Goal: Task Accomplishment & Management: Use online tool/utility

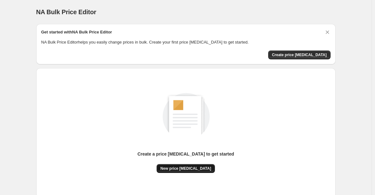
click at [201, 171] on button "New price [MEDICAL_DATA]" at bounding box center [186, 168] width 58 height 9
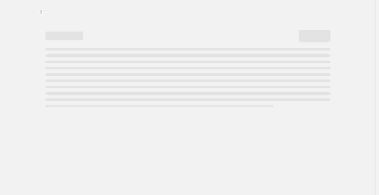
select select "percentage"
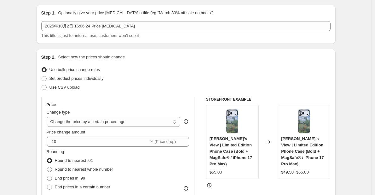
scroll to position [32, 0]
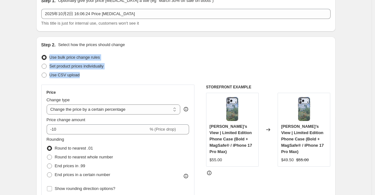
copy ul "Use bulk price change rules Set product prices individually Use CSV upload"
drag, startPoint x: 98, startPoint y: 78, endPoint x: 50, endPoint y: 60, distance: 50.9
click at [50, 60] on ul "Use bulk price change rules Set product prices individually Use CSV upload" at bounding box center [186, 66] width 290 height 26
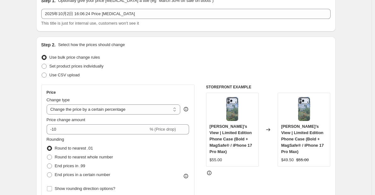
click at [136, 71] on div "Use CSV upload" at bounding box center [186, 75] width 290 height 9
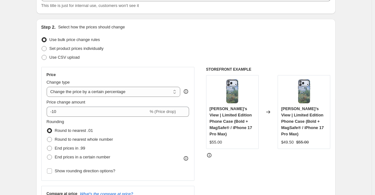
scroll to position [95, 0]
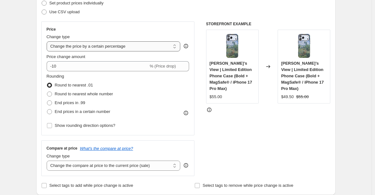
click at [133, 45] on select "Change the price to a certain amount Change the price by a certain amount Chang…" at bounding box center [114, 46] width 134 height 10
drag, startPoint x: 48, startPoint y: 51, endPoint x: 74, endPoint y: 80, distance: 38.7
click at [74, 80] on div "Price Change type Change the price to a certain amount Change the price by a ce…" at bounding box center [118, 78] width 143 height 103
click at [109, 47] on select "Change the price to a certain amount Change the price by a certain amount Chang…" at bounding box center [114, 46] width 134 height 10
click at [207, 132] on div "Price Change type Change the price to a certain amount Change the price by a ce…" at bounding box center [186, 98] width 290 height 155
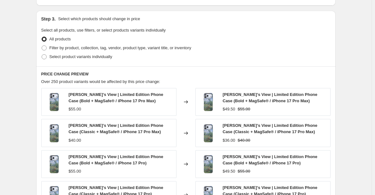
scroll to position [252, 0]
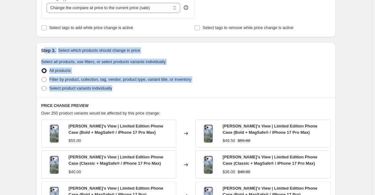
copy div "tep 3. Select which products should change in price Select all products, use fi…"
drag, startPoint x: 128, startPoint y: 92, endPoint x: 45, endPoint y: 43, distance: 96.0
click at [45, 43] on div "Step 3. Select which products should change in price Select all products, use f…" at bounding box center [186, 70] width 300 height 56
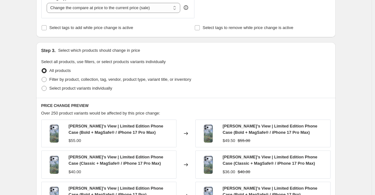
click at [134, 90] on div "Select product variants individually" at bounding box center [186, 88] width 290 height 9
click at [47, 79] on span at bounding box center [44, 79] width 5 height 5
click at [42, 77] on input "Filter by product, collection, tag, vendor, product type, variant title, or inv…" at bounding box center [42, 77] width 0 height 0
radio input "true"
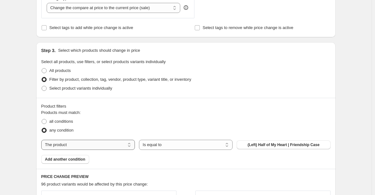
click at [118, 144] on select "The product The product's collection The product's tag The product's vendor The…" at bounding box center [88, 145] width 94 height 10
click at [191, 112] on fieldset "Products must match: all conditions any condition" at bounding box center [186, 121] width 290 height 25
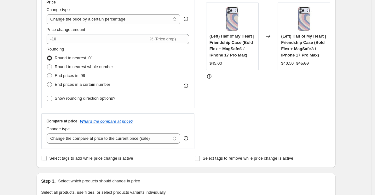
scroll to position [107, 0]
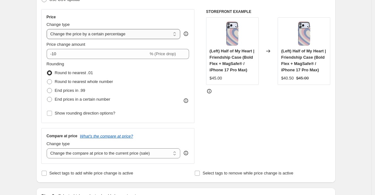
click at [129, 34] on select "Change the price to a certain amount Change the price by a certain amount Chang…" at bounding box center [114, 34] width 134 height 10
drag, startPoint x: 138, startPoint y: 33, endPoint x: 58, endPoint y: 29, distance: 80.2
click at [58, 29] on select "Change the price to a certain amount Change the price by a certain amount Chang…" at bounding box center [114, 34] width 134 height 10
click at [64, 32] on select "Change the price to a certain amount Change the price by a certain amount Chang…" at bounding box center [114, 34] width 134 height 10
select select "bcap"
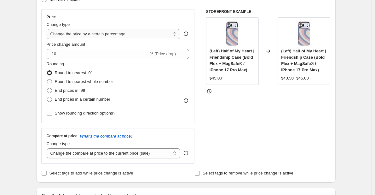
click at [48, 29] on select "Change the price to a certain amount Change the price by a certain amount Chang…" at bounding box center [114, 34] width 134 height 10
type input "-12.00"
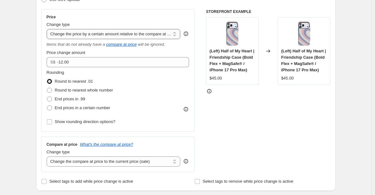
click at [98, 31] on select "Change the price to a certain amount Change the price by a certain amount Chang…" at bounding box center [114, 34] width 134 height 10
select select "to"
click at [48, 29] on select "Change the price to a certain amount Change the price by a certain amount Chang…" at bounding box center [114, 34] width 134 height 10
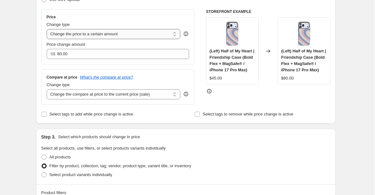
drag, startPoint x: 125, startPoint y: 32, endPoint x: 99, endPoint y: 32, distance: 25.6
click at [99, 32] on select "Change the price to a certain amount Change the price by a certain amount Chang…" at bounding box center [114, 34] width 134 height 10
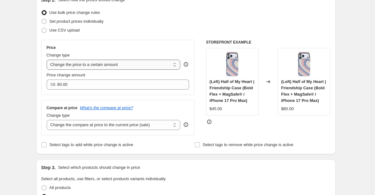
scroll to position [75, 0]
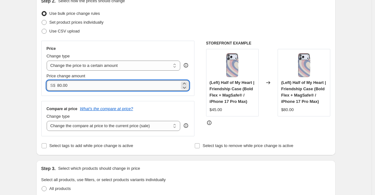
click at [78, 82] on input "80.00" at bounding box center [118, 85] width 123 height 10
click at [77, 82] on input "80.00" at bounding box center [118, 85] width 123 height 10
type input "9.99"
click at [111, 98] on div "Price Change type Change the price to a certain amount Change the price by a ce…" at bounding box center [118, 89] width 154 height 96
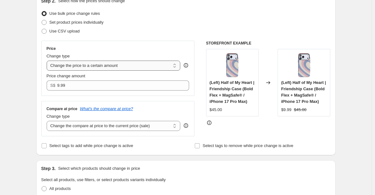
click at [118, 67] on select "Change the price to a certain amount Change the price by a certain amount Chang…" at bounding box center [114, 66] width 134 height 10
select select "by"
click at [48, 61] on select "Change the price to a certain amount Change the price by a certain amount Chang…" at bounding box center [114, 66] width 134 height 10
type input "-10.00"
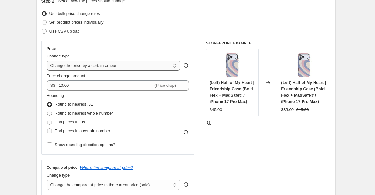
click at [139, 69] on select "Change the price to a certain amount Change the price by a certain amount Chang…" at bounding box center [114, 66] width 134 height 10
select select "percentage"
click at [48, 61] on select "Change the price to a certain amount Change the price by a certain amount Chang…" at bounding box center [114, 66] width 134 height 10
type input "-15"
click at [127, 68] on select "Change the price to a certain amount Change the price by a certain amount Chang…" at bounding box center [114, 66] width 134 height 10
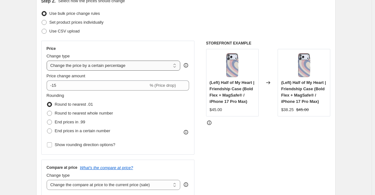
click at [48, 61] on select "Change the price to a certain amount Change the price by a certain amount Chang…" at bounding box center [114, 66] width 134 height 10
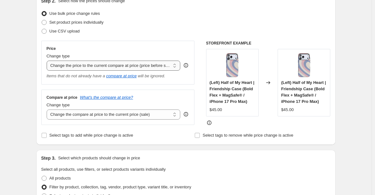
click at [123, 65] on select "Change the price to a certain amount Change the price by a certain amount Chang…" at bounding box center [114, 66] width 134 height 10
select select "bcap"
click at [48, 61] on select "Change the price to a certain amount Change the price by a certain amount Chang…" at bounding box center [114, 66] width 134 height 10
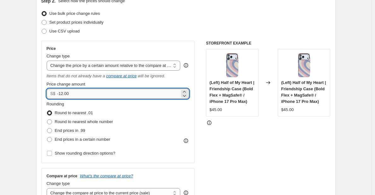
click at [103, 92] on input "-12.00" at bounding box center [118, 94] width 123 height 10
click at [50, 130] on span at bounding box center [49, 130] width 5 height 5
click at [47, 128] on input "End prices in .99" at bounding box center [47, 128] width 0 height 0
radio input "true"
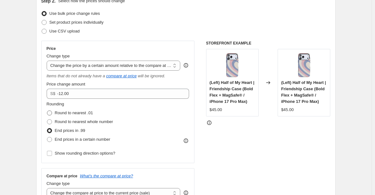
click at [51, 109] on label "Round to nearest .01" at bounding box center [70, 113] width 46 height 9
click at [47, 110] on input "Round to nearest .01" at bounding box center [47, 110] width 0 height 0
radio input "true"
click at [107, 67] on select "Change the price to a certain amount Change the price by a certain amount Chang…" at bounding box center [114, 66] width 134 height 10
click at [48, 61] on select "Change the price to a certain amount Change the price by a certain amount Chang…" at bounding box center [114, 66] width 134 height 10
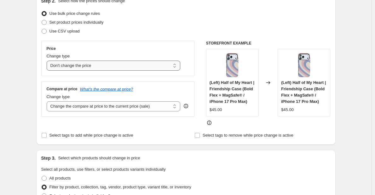
click at [97, 66] on select "Change the price to a certain amount Change the price by a certain amount Chang…" at bounding box center [114, 66] width 134 height 10
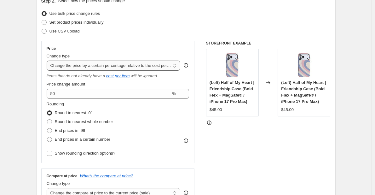
click at [100, 66] on select "Change the price to a certain amount Change the price by a certain amount Chang…" at bounding box center [114, 66] width 134 height 10
click at [48, 61] on select "Change the price to a certain amount Change the price by a certain amount Chang…" at bounding box center [114, 66] width 134 height 10
click at [103, 66] on select "Change the price to a certain amount Change the price by a certain amount Chang…" at bounding box center [114, 66] width 134 height 10
select select "no_change"
click at [48, 61] on select "Change the price to a certain amount Change the price by a certain amount Chang…" at bounding box center [114, 66] width 134 height 10
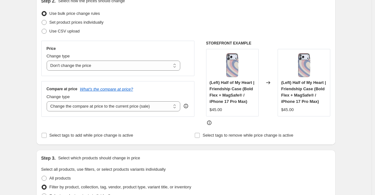
click at [146, 126] on div "Price Change type Change the price to a certain amount Change the price by a ce…" at bounding box center [118, 83] width 154 height 85
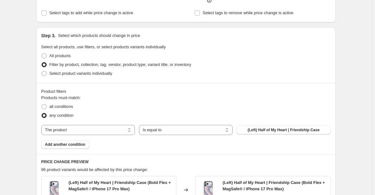
scroll to position [202, 0]
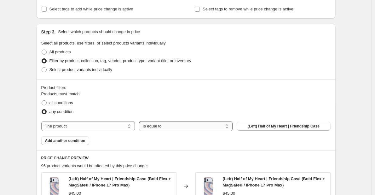
click at [167, 128] on select "Is equal to Is not equal to" at bounding box center [186, 126] width 94 height 10
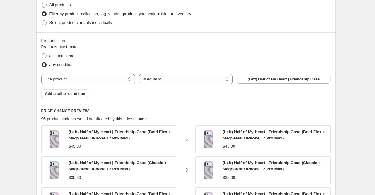
scroll to position [233, 0]
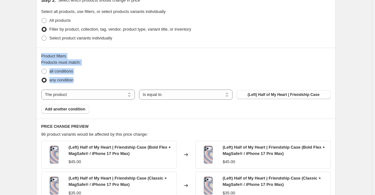
copy div "Product filters Products must match: all conditions any condition"
drag, startPoint x: 80, startPoint y: 80, endPoint x: 42, endPoint y: 58, distance: 44.5
click at [42, 58] on div "Product filters Products must match: all conditions any condition The product T…" at bounding box center [186, 83] width 300 height 71
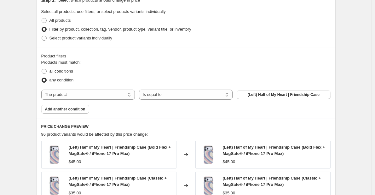
click at [122, 108] on div "Products must match: all conditions any condition The product The product's col…" at bounding box center [186, 86] width 290 height 54
click at [47, 71] on span at bounding box center [44, 71] width 5 height 5
click at [42, 69] on input "all conditions" at bounding box center [42, 69] width 0 height 0
radio input "true"
click at [265, 95] on span "(Left) Half of My Heart | Friendship Case" at bounding box center [284, 94] width 72 height 5
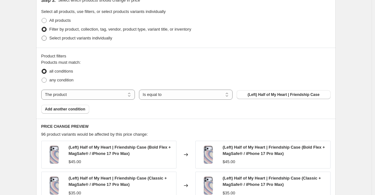
click at [45, 38] on span at bounding box center [44, 38] width 5 height 5
click at [42, 36] on input "Select product variants individually" at bounding box center [42, 36] width 0 height 0
radio input "true"
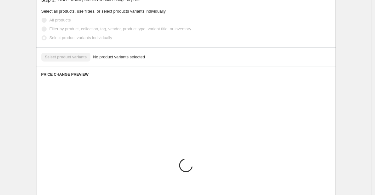
scroll to position [227, 0]
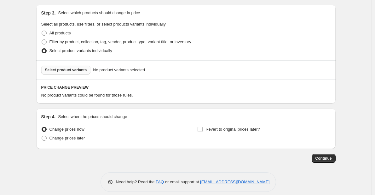
click at [61, 68] on span "Select product variants" at bounding box center [66, 70] width 42 height 5
click at [80, 68] on span "Select product variants" at bounding box center [66, 70] width 42 height 5
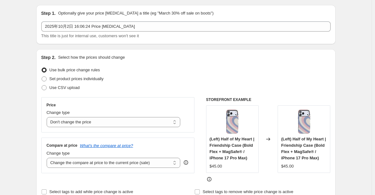
scroll to position [0, 0]
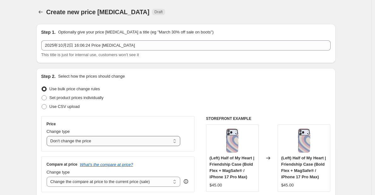
click at [131, 142] on select "Change the price to a certain amount Change the price by a certain amount Chang…" at bounding box center [114, 141] width 134 height 10
click at [48, 136] on select "Change the price to a certain amount Change the price by a certain amount Chang…" at bounding box center [114, 141] width 134 height 10
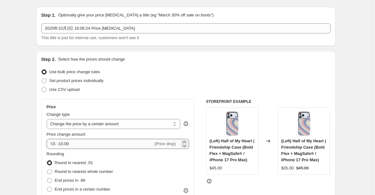
scroll to position [32, 0]
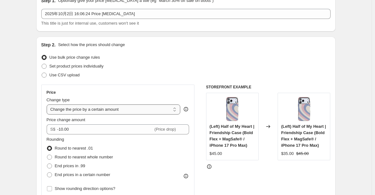
click at [93, 112] on select "Change the price to a certain amount Change the price by a certain amount Chang…" at bounding box center [114, 109] width 134 height 10
select select "to"
click at [48, 104] on select "Change the price to a certain amount Change the price by a certain amount Chang…" at bounding box center [114, 109] width 134 height 10
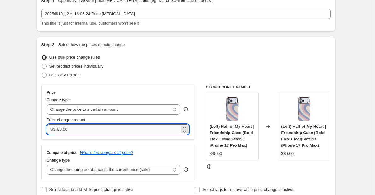
click at [91, 130] on input "80.00" at bounding box center [118, 129] width 123 height 10
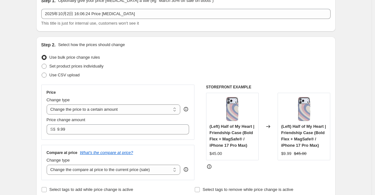
click at [113, 143] on div "Price Change type Change the price to a certain amount Change the price by a ce…" at bounding box center [118, 133] width 154 height 96
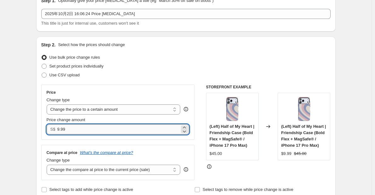
click at [103, 130] on input "9.99" at bounding box center [118, 129] width 123 height 10
type input "8"
click at [108, 145] on div "Compare at price What's the compare at price? Change type Change the compare at…" at bounding box center [118, 162] width 154 height 35
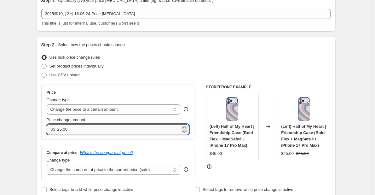
click at [97, 129] on input "25.00" at bounding box center [118, 129] width 123 height 10
type input "9.99"
click at [107, 142] on div "Price Change type Change the price to a certain amount Change the price by a ce…" at bounding box center [118, 133] width 154 height 96
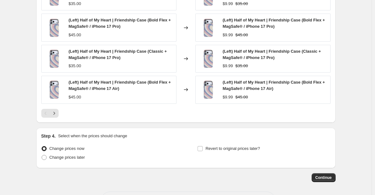
scroll to position [407, 0]
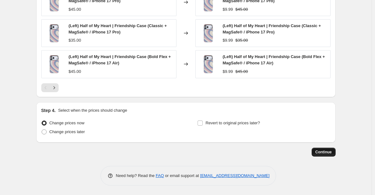
click at [323, 152] on span "Continue" at bounding box center [324, 152] width 16 height 5
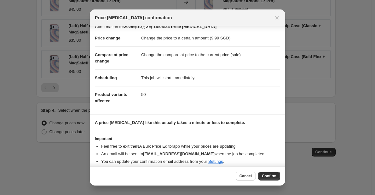
scroll to position [12, 0]
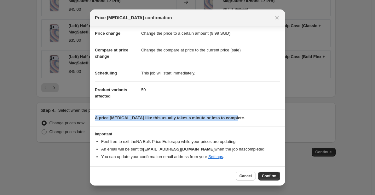
copy b "A price [MEDICAL_DATA] like this usually takes a minute or less to complete."
drag, startPoint x: 247, startPoint y: 120, endPoint x: 93, endPoint y: 123, distance: 154.3
click at [93, 123] on section "A price [MEDICAL_DATA] like this usually takes a minute or less to complete." at bounding box center [188, 118] width 196 height 16
click at [271, 176] on span "Confirm" at bounding box center [269, 176] width 15 height 5
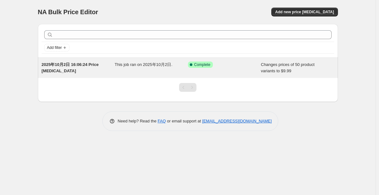
click at [195, 68] on span "Success Complete Complete" at bounding box center [200, 65] width 25 height 6
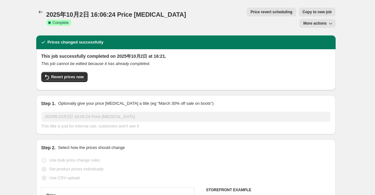
click at [323, 21] on span "More actions" at bounding box center [314, 23] width 23 height 5
